Goal: Use online tool/utility: Utilize a website feature to perform a specific function

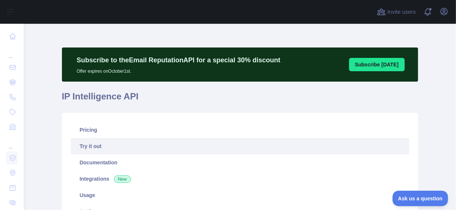
scroll to position [288, 0]
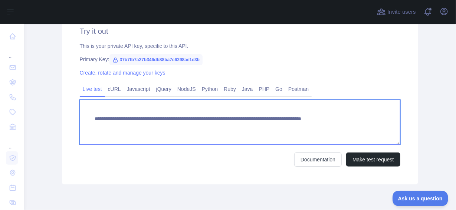
click at [194, 120] on textarea "**********" at bounding box center [240, 122] width 321 height 45
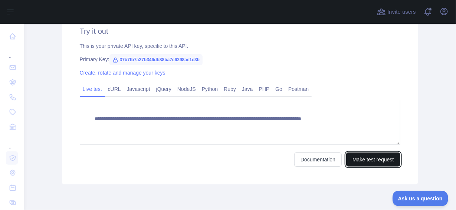
click at [366, 157] on button "Make test request" at bounding box center [373, 159] width 54 height 14
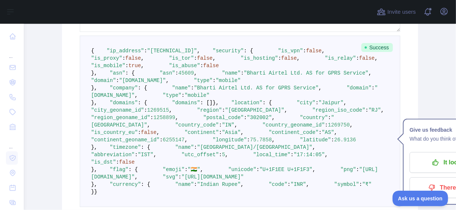
scroll to position [401, 0]
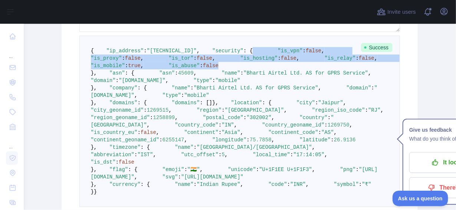
drag, startPoint x: 161, startPoint y: 117, endPoint x: 88, endPoint y: 73, distance: 85.9
click at [88, 73] on pre "{ "ip_address" : "[TECHNICAL_ID]" , "security" : { "is_vpn" : false , "is_proxy…" at bounding box center [239, 121] width 321 height 171
copy code ""is_vpn" : false , "is_proxy" : false , "is_tor" : false , "is_hosting" : false…"
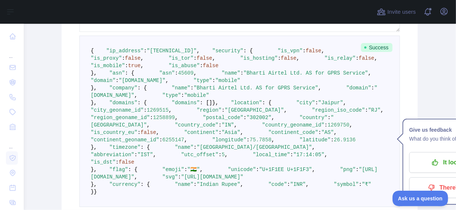
click at [179, 134] on pre "{ "ip_address" : "[TECHNICAL_ID]" , "security" : { "is_vpn" : false , "is_proxy…" at bounding box center [239, 121] width 321 height 171
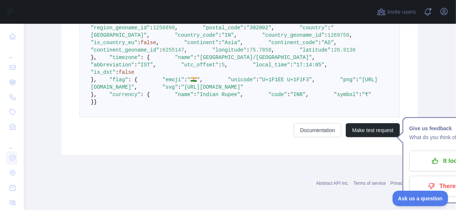
scroll to position [582, 0]
drag, startPoint x: 170, startPoint y: 107, endPoint x: 111, endPoint y: 107, distance: 58.3
click at [111, 107] on pre "{ "ip_address" : "[TECHNICAL_ID]" , "security" : { "is_vpn" : false , "is_proxy…" at bounding box center [239, 31] width 321 height 171
copy span ""country" : "[GEOGRAPHIC_DATA]" ,"
click at [83, 117] on pre "{ "ip_address" : "[TECHNICAL_ID]" , "security" : { "is_vpn" : false , "is_proxy…" at bounding box center [239, 31] width 321 height 171
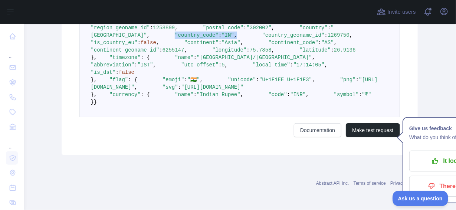
drag, startPoint x: 173, startPoint y: 115, endPoint x: 109, endPoint y: 114, distance: 63.1
click at [109, 114] on pre "{ "ip_address" : "[TECHNICAL_ID]" , "security" : { "is_vpn" : false , "is_proxy…" at bounding box center [239, 31] width 321 height 171
copy span ""country_code" : "IN" ,"
click at [178, 117] on pre "{ "ip_address" : "[TECHNICAL_ID]" , "security" : { "is_vpn" : false , "is_proxy…" at bounding box center [239, 31] width 321 height 171
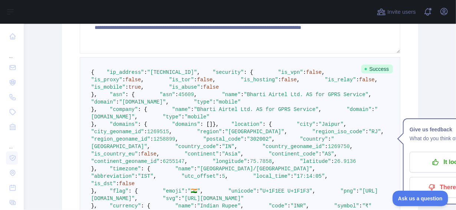
scroll to position [379, 0]
click at [141, 91] on span "true" at bounding box center [134, 88] width 13 height 6
click at [143, 180] on pre "{ "ip_address" : "[TECHNICAL_ID]" , "security" : { "is_vpn" : false , "is_proxy…" at bounding box center [240, 143] width 321 height 171
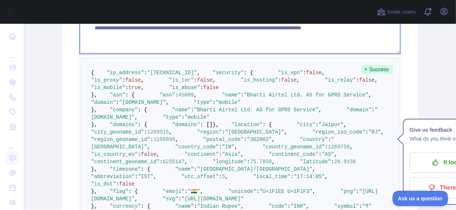
click at [198, 29] on textarea "**********" at bounding box center [240, 31] width 321 height 45
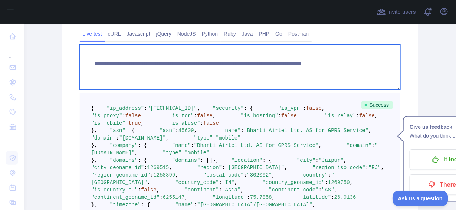
scroll to position [339, 0]
